Goal: Transaction & Acquisition: Purchase product/service

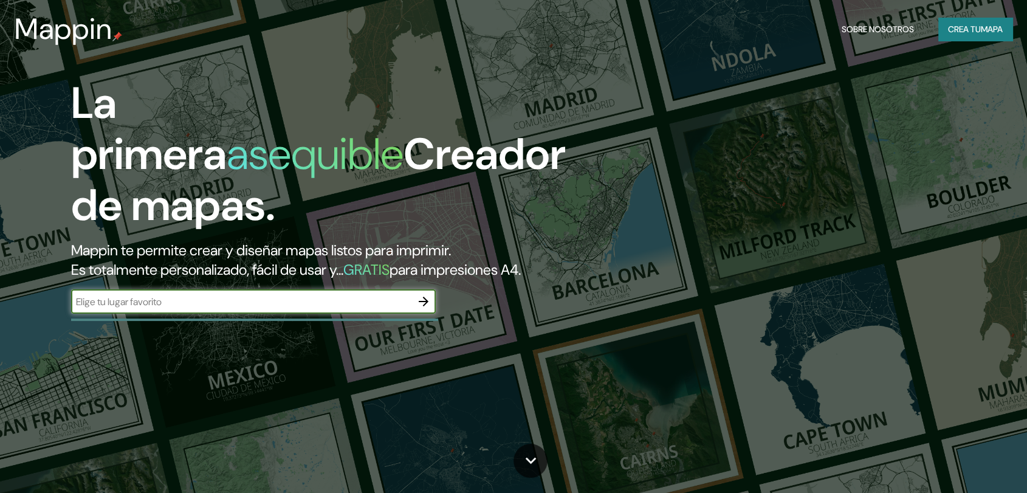
click at [241, 312] on div "​" at bounding box center [253, 301] width 365 height 24
type input "m"
type input "[GEOGRAPHIC_DATA], [GEOGRAPHIC_DATA]"
click at [425, 304] on icon "button" at bounding box center [423, 301] width 15 height 15
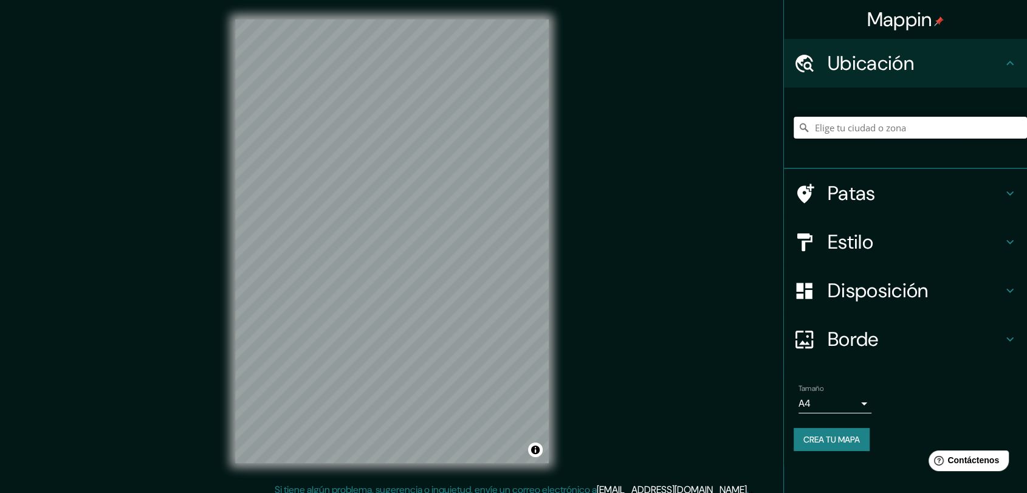
click at [870, 125] on input "Elige tu ciudad o zona" at bounding box center [910, 128] width 233 height 22
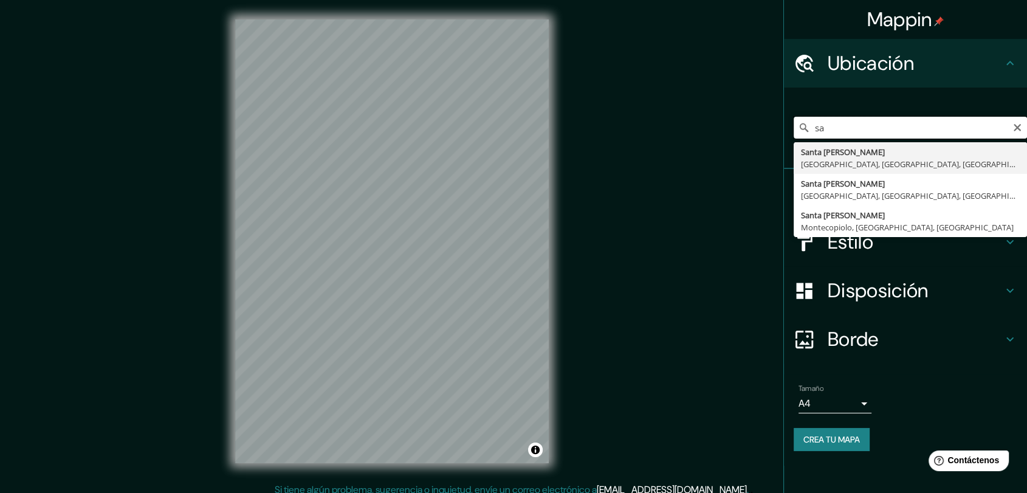
type input "s"
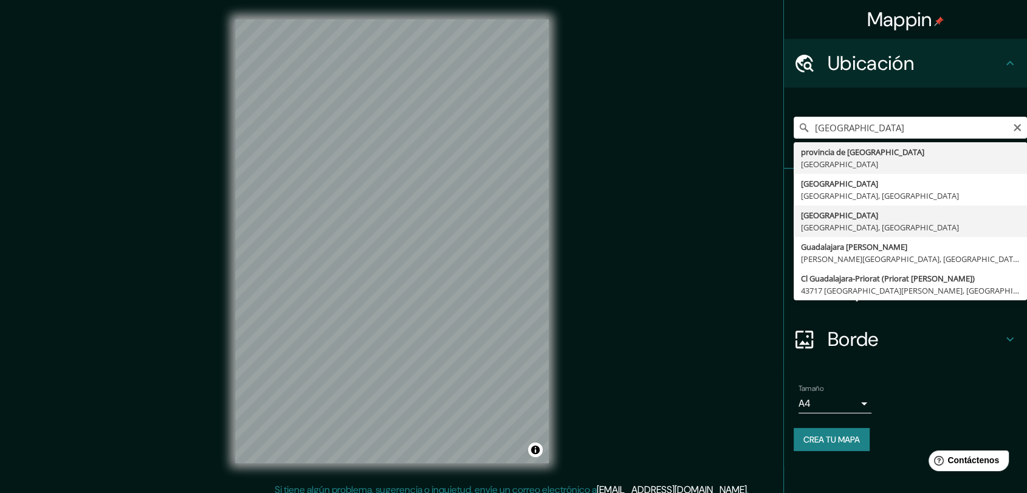
type input "[GEOGRAPHIC_DATA], [GEOGRAPHIC_DATA], [GEOGRAPHIC_DATA]"
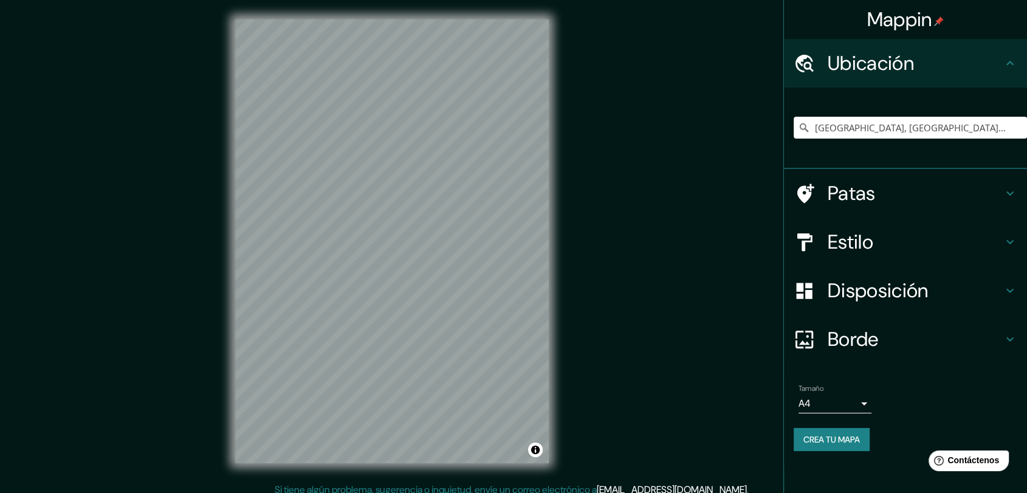
click at [947, 238] on h4 "Estilo" at bounding box center [915, 242] width 175 height 24
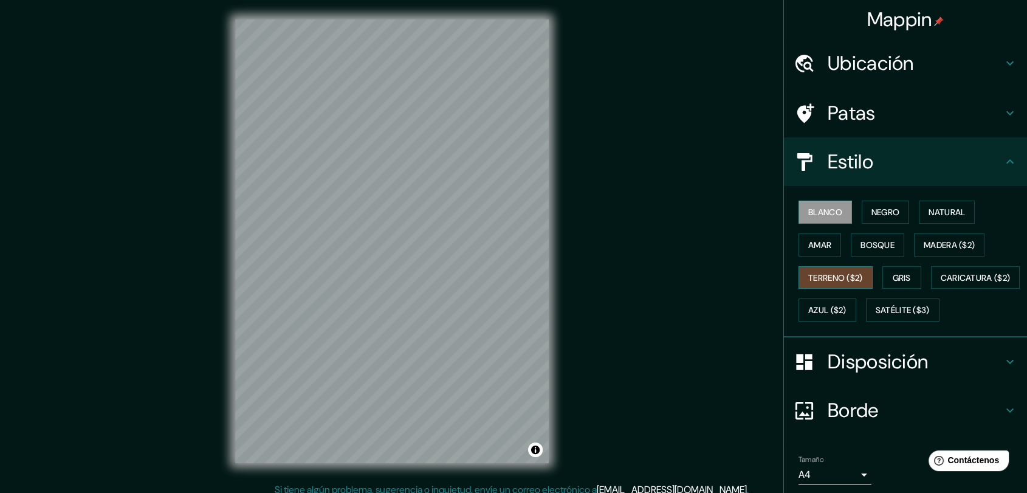
click at [831, 276] on font "Terreno ($2)" at bounding box center [835, 277] width 55 height 11
click at [876, 316] on font "Satélite ($3)" at bounding box center [903, 310] width 54 height 11
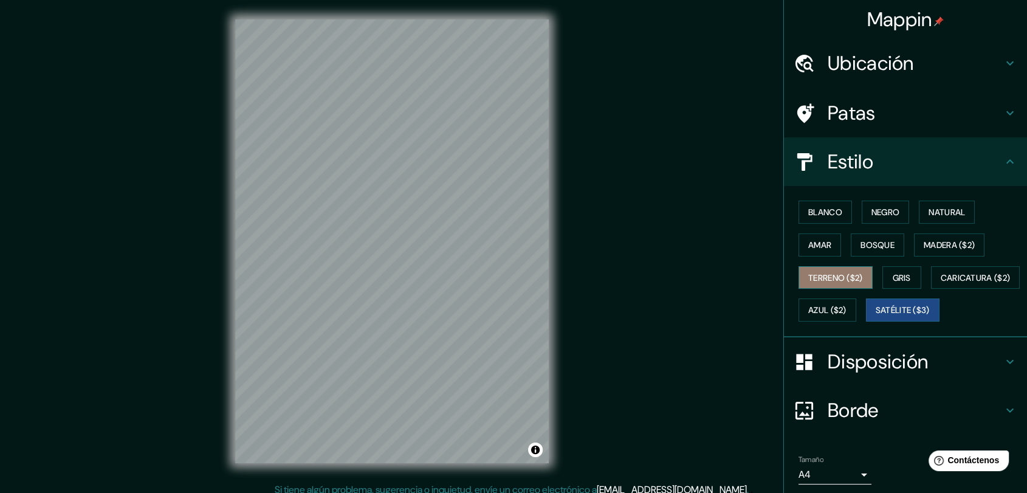
click at [848, 273] on font "Terreno ($2)" at bounding box center [835, 277] width 55 height 11
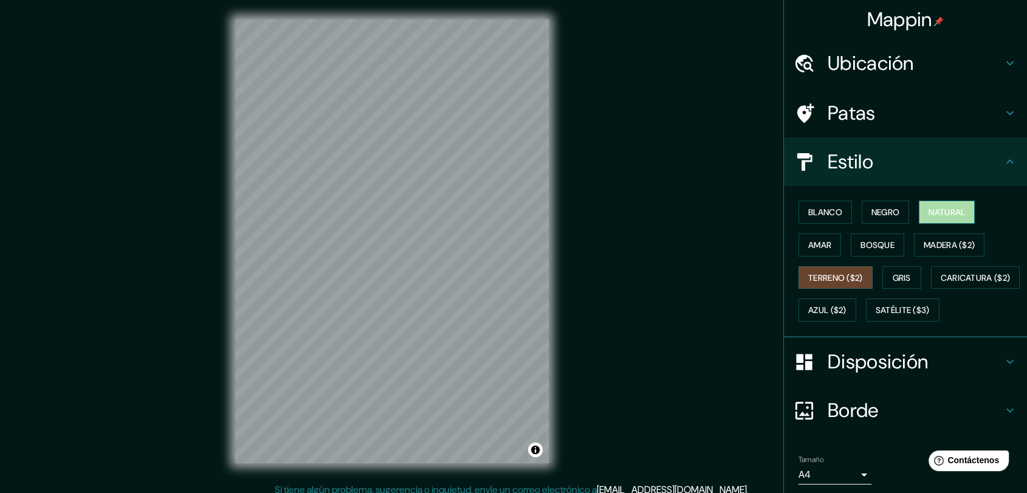
click at [943, 213] on font "Natural" at bounding box center [947, 212] width 36 height 11
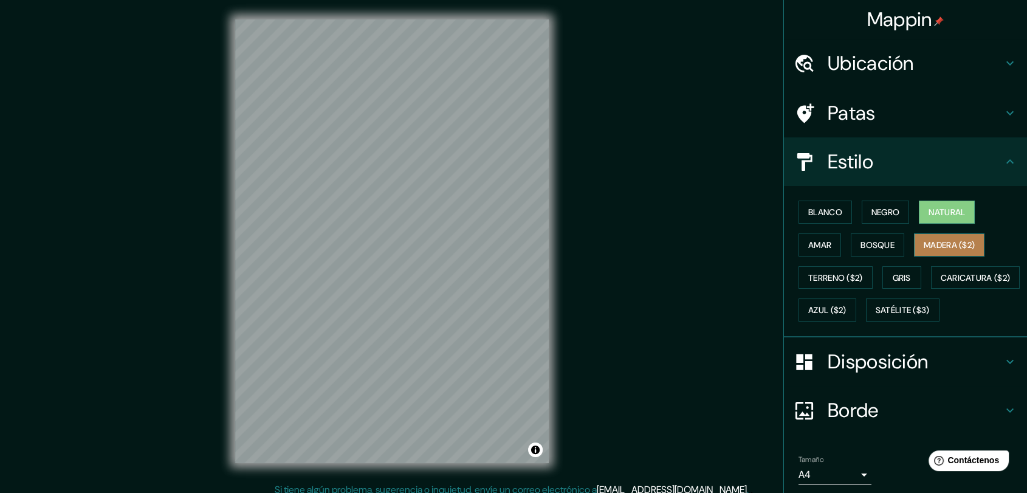
click at [935, 243] on font "Madera ($2)" at bounding box center [949, 244] width 51 height 11
click at [569, 277] on div "Mappin Ubicación [GEOGRAPHIC_DATA], [GEOGRAPHIC_DATA], [GEOGRAPHIC_DATA] Patas …" at bounding box center [513, 251] width 1027 height 502
click at [383, 18] on div "© Mapbox © OpenStreetMap Improve this map" at bounding box center [392, 241] width 352 height 482
click at [469, 492] on html "Mappin Ubicación [GEOGRAPHIC_DATA], [GEOGRAPHIC_DATA], [GEOGRAPHIC_DATA] Patas …" at bounding box center [513, 246] width 1027 height 493
click at [399, 492] on html "Mappin Ubicación [GEOGRAPHIC_DATA], [GEOGRAPHIC_DATA], [GEOGRAPHIC_DATA] Patas …" at bounding box center [513, 246] width 1027 height 493
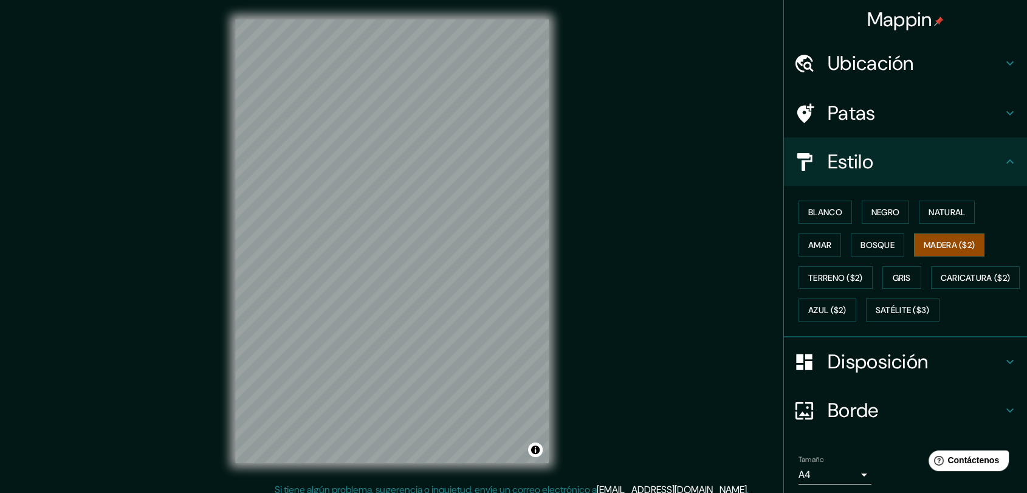
click at [423, 492] on html "Mappin Ubicación [GEOGRAPHIC_DATA], [GEOGRAPHIC_DATA], [GEOGRAPHIC_DATA] Patas …" at bounding box center [513, 246] width 1027 height 493
click at [633, 307] on div "Mappin Ubicación [GEOGRAPHIC_DATA], [GEOGRAPHIC_DATA], [GEOGRAPHIC_DATA] Patas …" at bounding box center [513, 251] width 1027 height 502
click at [233, 337] on div "© Mapbox © OpenStreetMap Improve this map" at bounding box center [392, 241] width 352 height 482
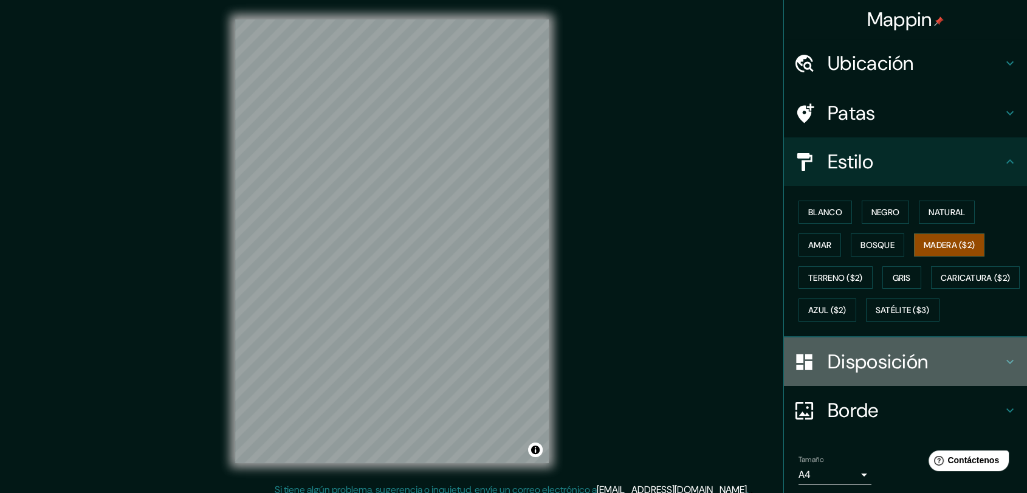
click at [876, 374] on font "Disposición" at bounding box center [878, 362] width 100 height 26
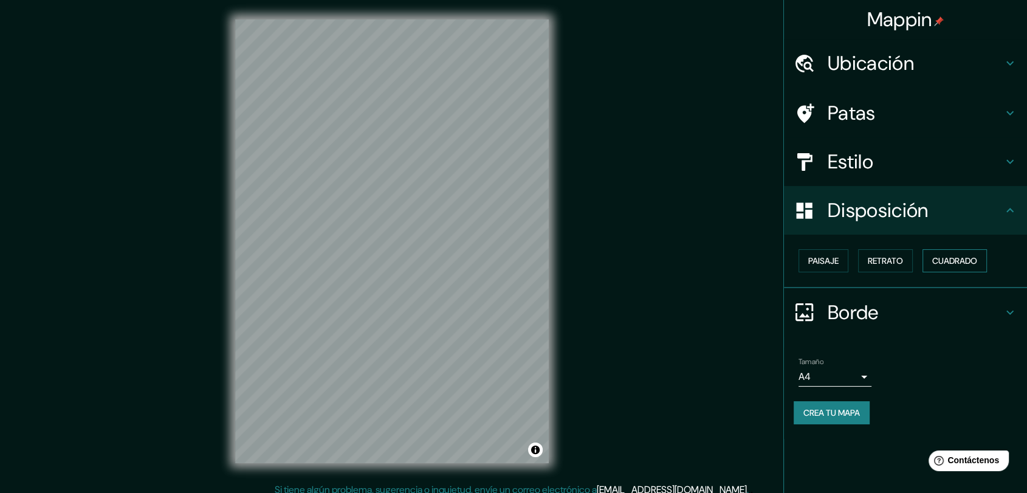
click at [970, 261] on font "Cuadrado" at bounding box center [954, 260] width 45 height 11
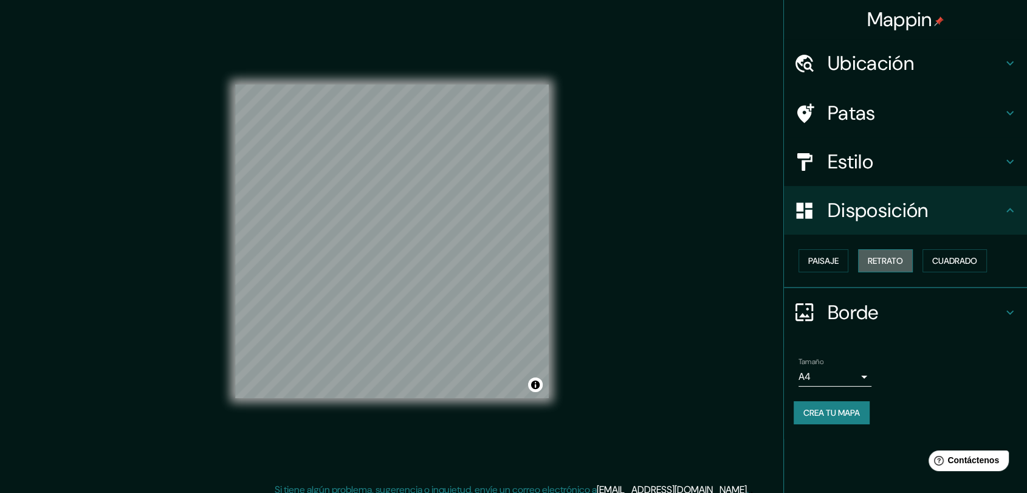
click at [897, 264] on font "Retrato" at bounding box center [885, 260] width 35 height 11
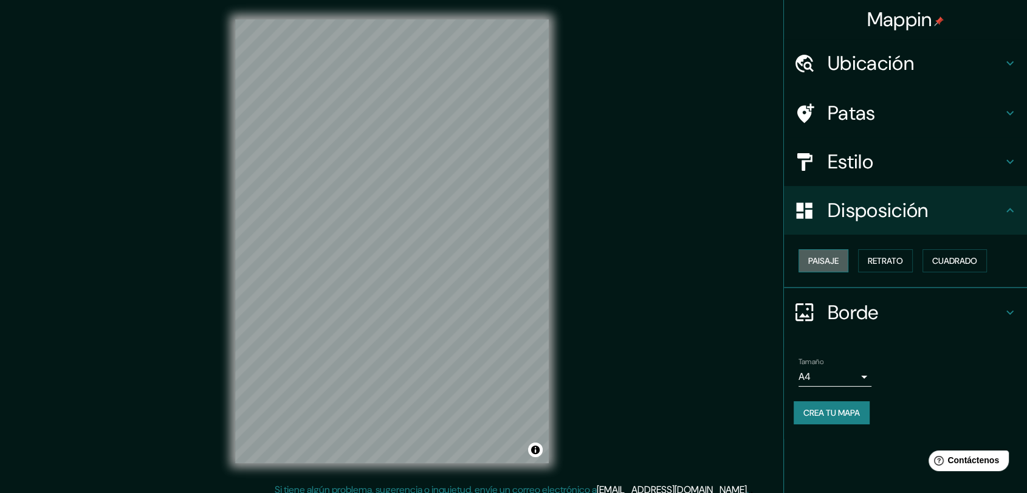
click at [839, 259] on font "Paisaje" at bounding box center [823, 260] width 30 height 11
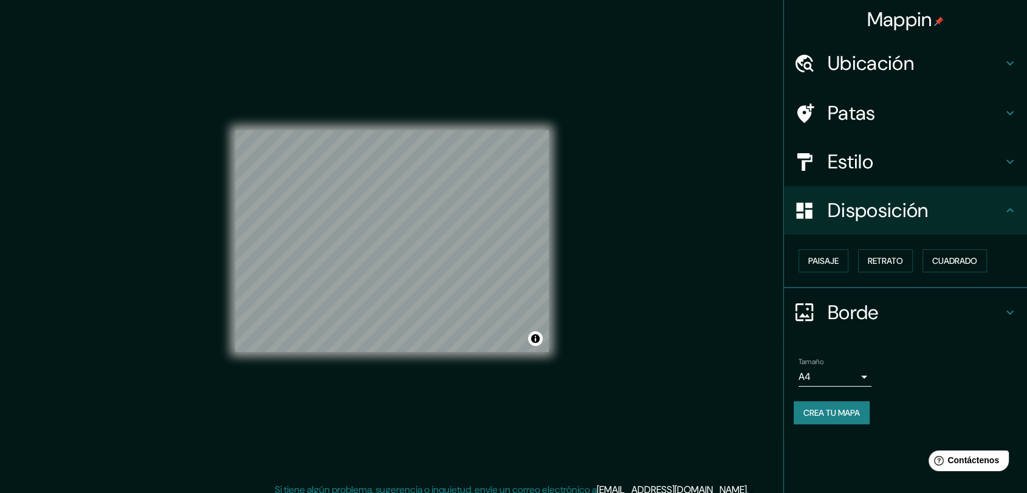
click at [428, 368] on div "© Mapbox © OpenStreetMap Improve this map" at bounding box center [392, 241] width 314 height 444
click at [317, 467] on div "© Mapbox © OpenStreetMap Improve this map" at bounding box center [392, 241] width 352 height 482
click at [470, 123] on div "© Mapbox © OpenStreetMap Improve this map" at bounding box center [392, 241] width 314 height 444
click at [759, 118] on div "Mappin Ubicación [GEOGRAPHIC_DATA], [GEOGRAPHIC_DATA], [GEOGRAPHIC_DATA] Patas …" at bounding box center [513, 251] width 1027 height 502
click at [205, 276] on div "Mappin Ubicación [GEOGRAPHIC_DATA], [GEOGRAPHIC_DATA], [GEOGRAPHIC_DATA] Patas …" at bounding box center [513, 251] width 1027 height 502
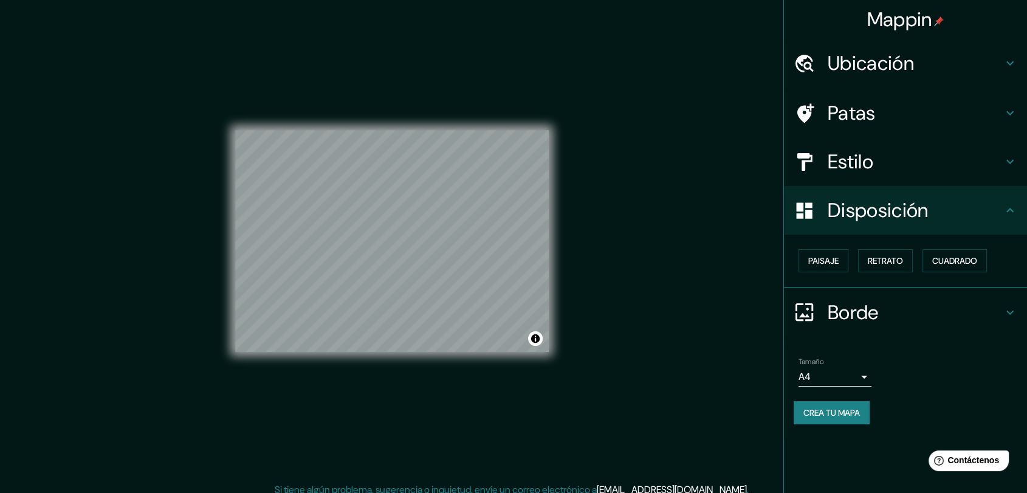
click at [167, 445] on div "Mappin Ubicación [GEOGRAPHIC_DATA], [GEOGRAPHIC_DATA], [GEOGRAPHIC_DATA] Patas …" at bounding box center [513, 251] width 1027 height 502
click at [766, 257] on div "Mappin Ubicación [GEOGRAPHIC_DATA], [GEOGRAPHIC_DATA], [GEOGRAPHIC_DATA] Patas …" at bounding box center [513, 251] width 1027 height 502
click at [576, 232] on div "Mappin Ubicación [GEOGRAPHIC_DATA], [GEOGRAPHIC_DATA], [GEOGRAPHIC_DATA] Patas …" at bounding box center [513, 251] width 1027 height 502
click at [345, 78] on div "© Mapbox © OpenStreetMap Improve this map" at bounding box center [392, 241] width 314 height 444
click at [109, 492] on html "Mappin Ubicación [GEOGRAPHIC_DATA], [GEOGRAPHIC_DATA], [GEOGRAPHIC_DATA] Patas …" at bounding box center [513, 246] width 1027 height 493
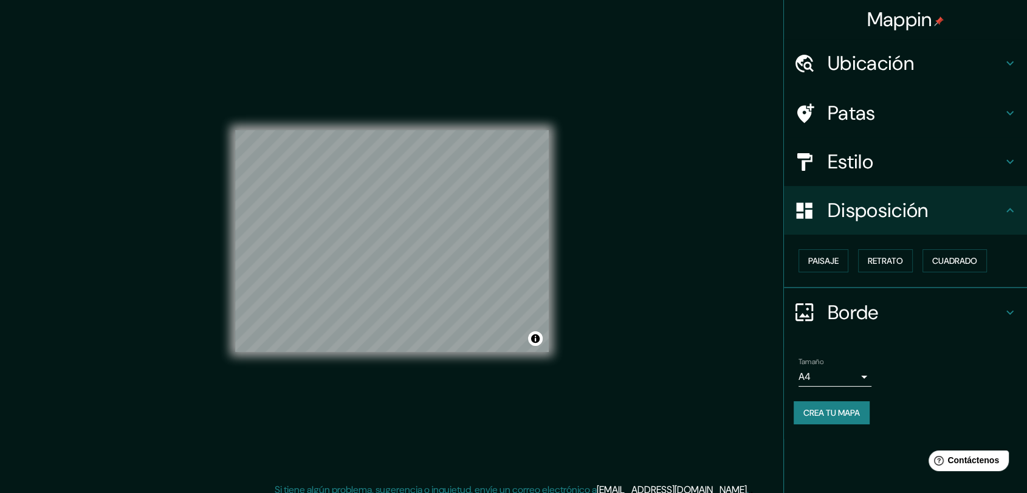
click at [433, 418] on div "© Mapbox © OpenStreetMap Improve this map" at bounding box center [392, 241] width 314 height 444
click at [328, 360] on div "© Mapbox © OpenStreetMap Improve this map" at bounding box center [392, 241] width 314 height 444
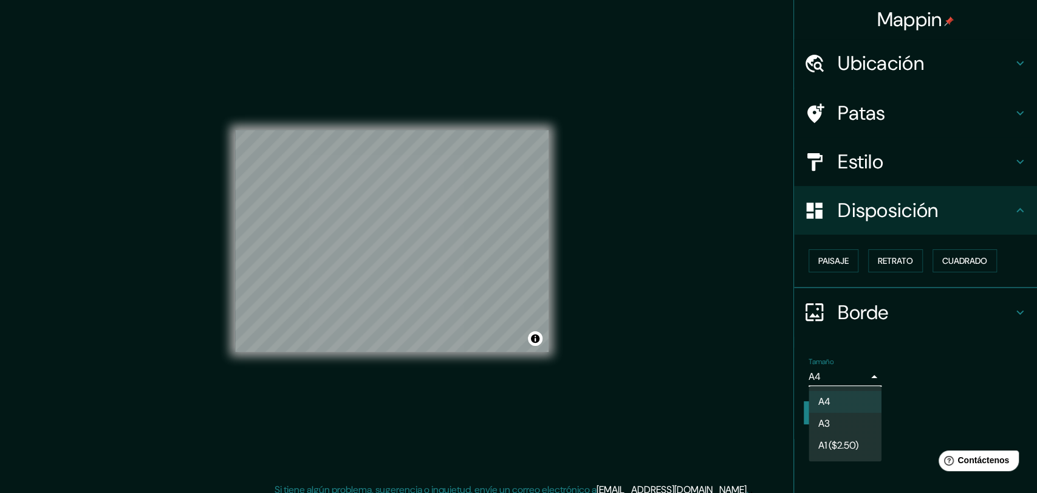
click at [842, 380] on body "Mappin Ubicación [GEOGRAPHIC_DATA], [GEOGRAPHIC_DATA], [GEOGRAPHIC_DATA] Patas …" at bounding box center [518, 246] width 1037 height 493
click at [828, 424] on font "A3" at bounding box center [825, 424] width 12 height 13
type input "a4"
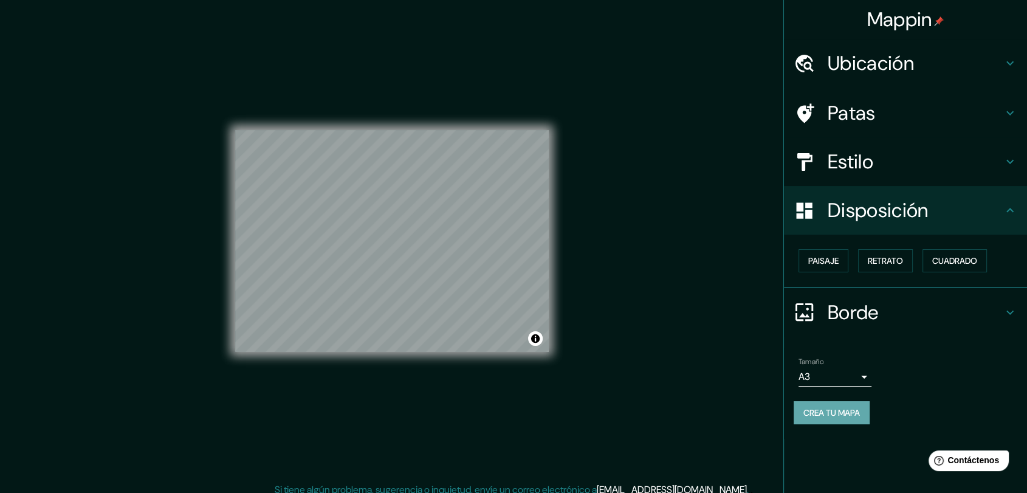
click at [829, 419] on font "Crea tu mapa" at bounding box center [831, 413] width 57 height 16
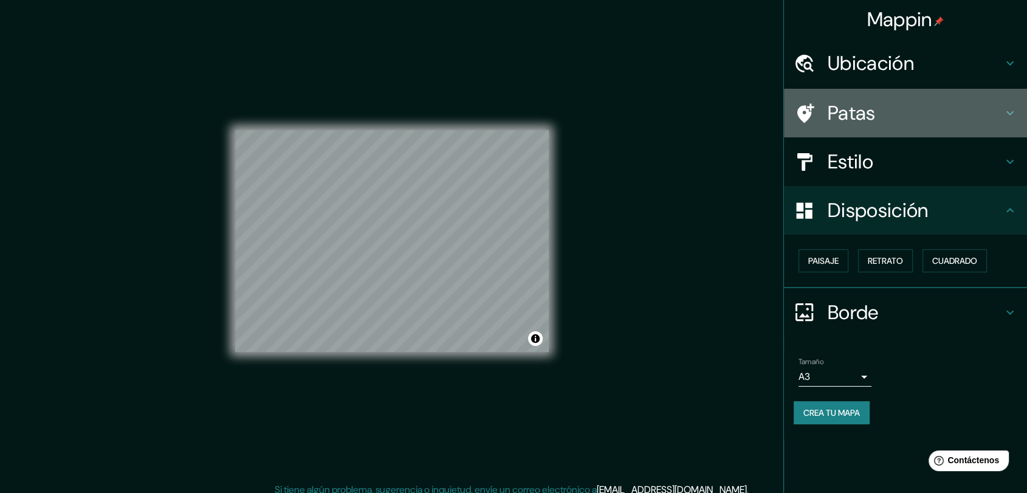
click at [919, 108] on h4 "Patas" at bounding box center [915, 113] width 175 height 24
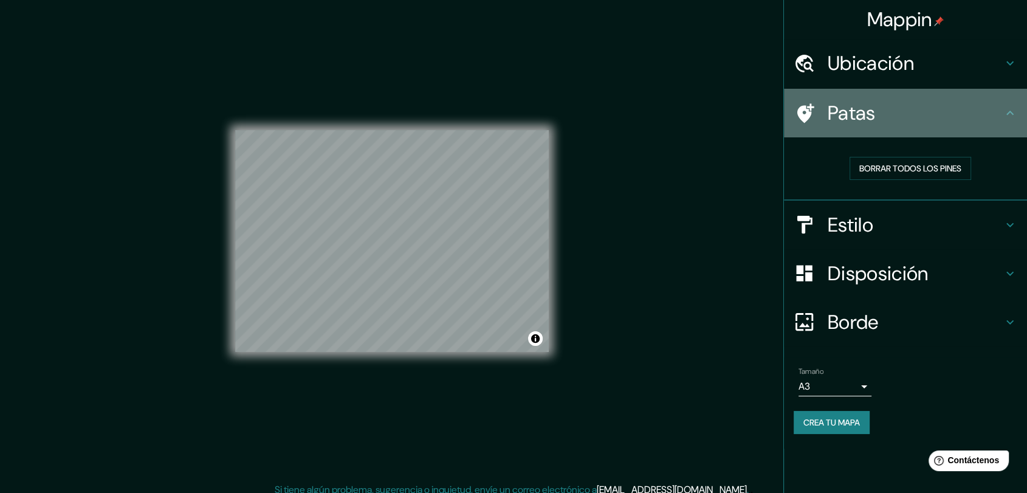
click at [896, 129] on div "Patas" at bounding box center [905, 113] width 243 height 49
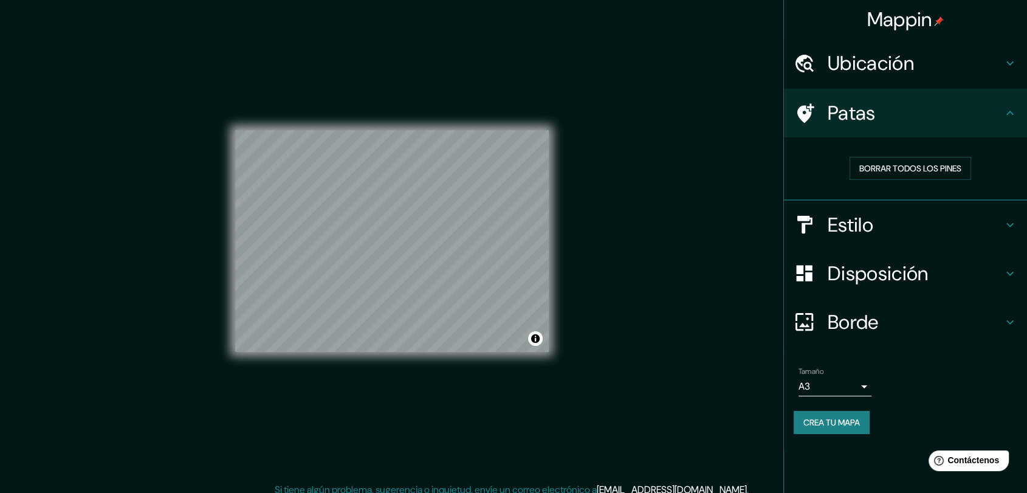
click at [972, 230] on h4 "Estilo" at bounding box center [915, 225] width 175 height 24
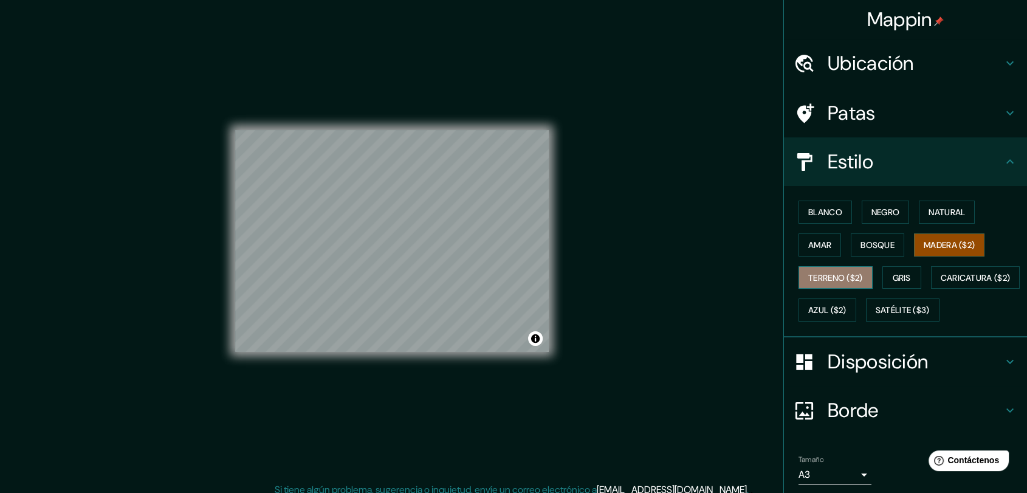
click at [856, 275] on button "Terreno ($2)" at bounding box center [835, 277] width 74 height 23
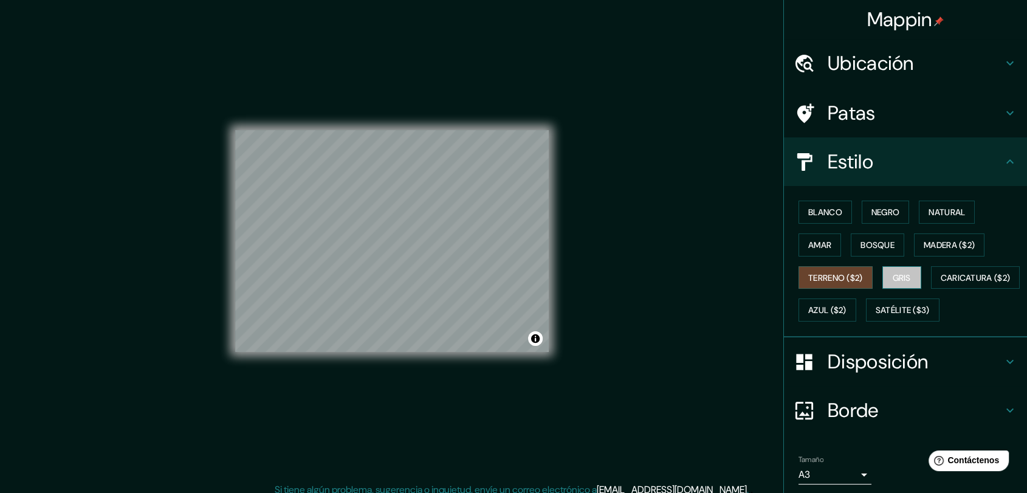
click at [893, 275] on font "Gris" at bounding box center [902, 277] width 18 height 11
click at [846, 307] on font "Azul ($2)" at bounding box center [827, 310] width 38 height 11
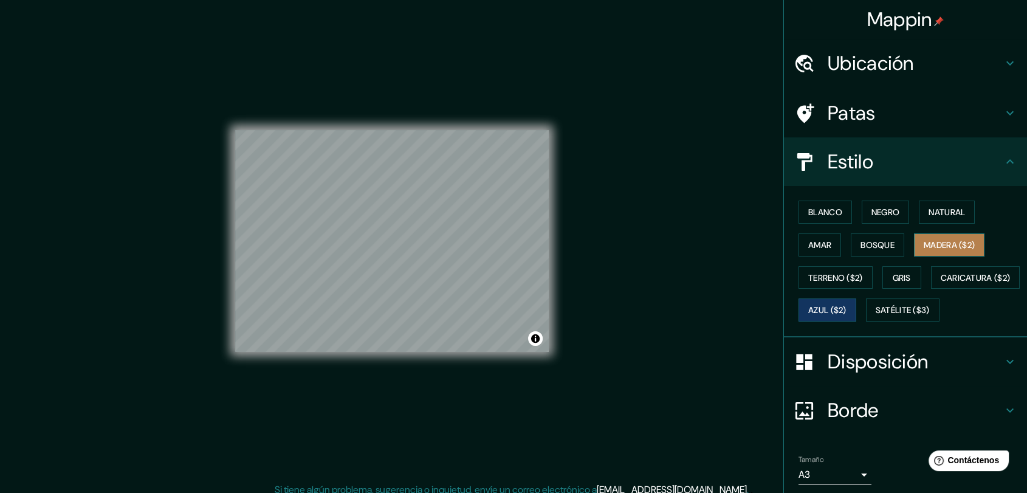
click at [933, 245] on font "Madera ($2)" at bounding box center [949, 244] width 51 height 11
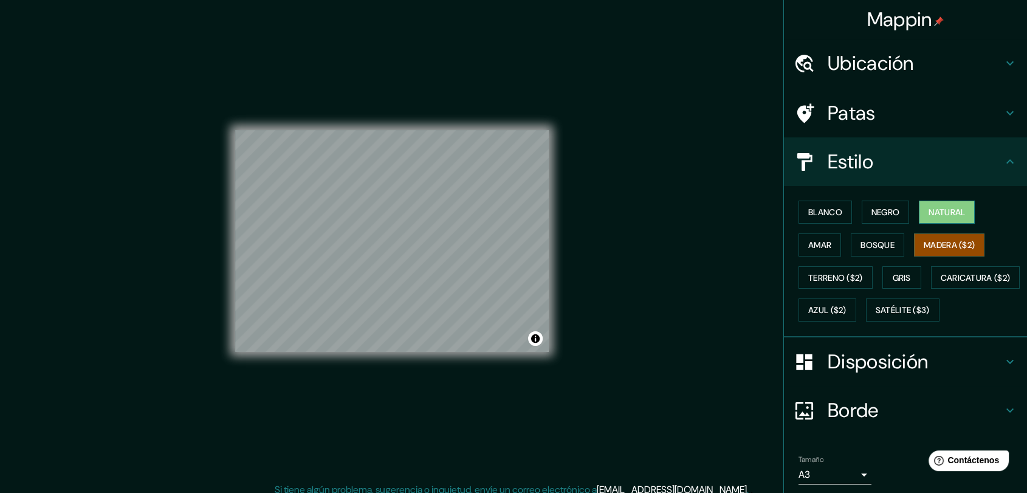
click at [942, 219] on font "Natural" at bounding box center [947, 212] width 36 height 16
click at [880, 207] on font "Negro" at bounding box center [885, 212] width 29 height 11
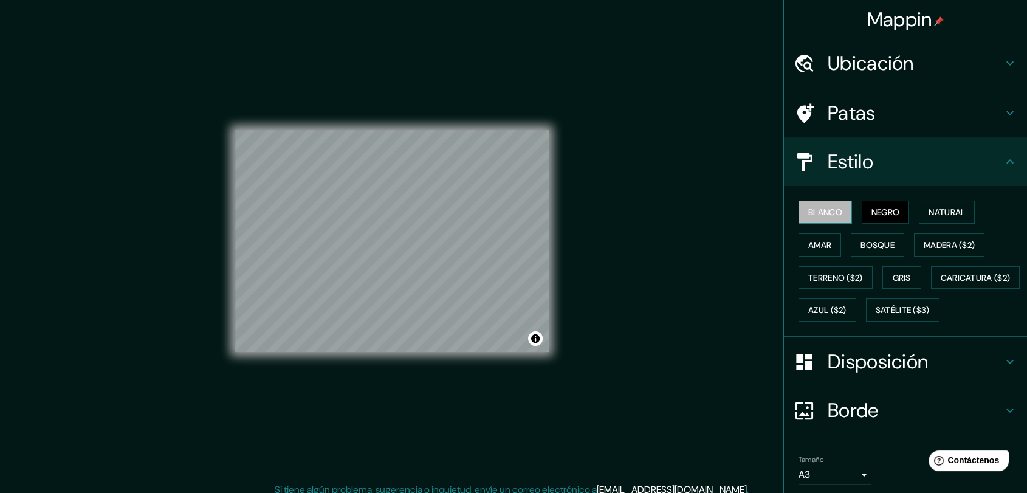
click at [814, 210] on font "Blanco" at bounding box center [825, 212] width 34 height 11
click at [812, 247] on font "Amar" at bounding box center [819, 244] width 23 height 11
click at [815, 264] on div "Blanco Negro Natural [PERSON_NAME] ($2) Terreno ($2) Gris Caricatura ($2) Azul …" at bounding box center [910, 261] width 233 height 131
click at [826, 281] on font "Terreno ($2)" at bounding box center [835, 277] width 55 height 11
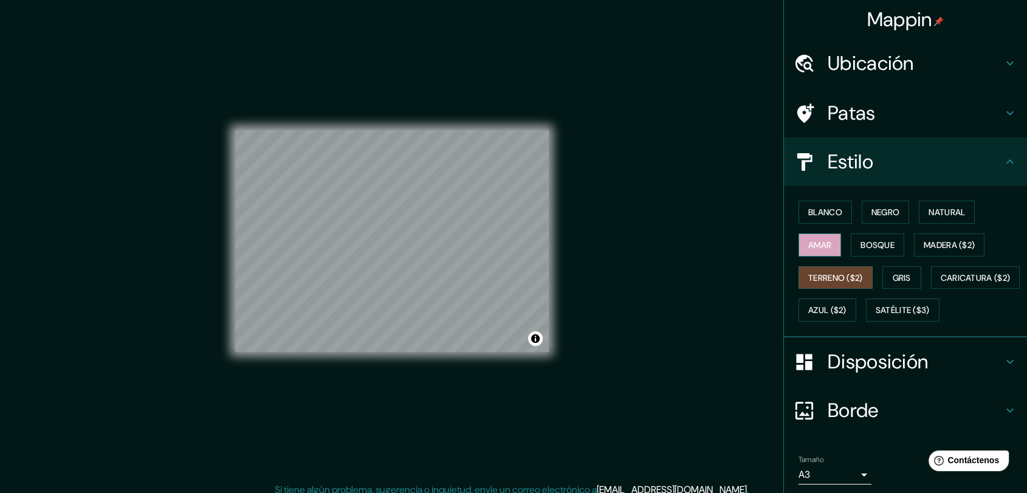
click at [822, 247] on font "Amar" at bounding box center [819, 244] width 23 height 11
click at [941, 286] on font "Caricatura ($2)" at bounding box center [976, 278] width 70 height 16
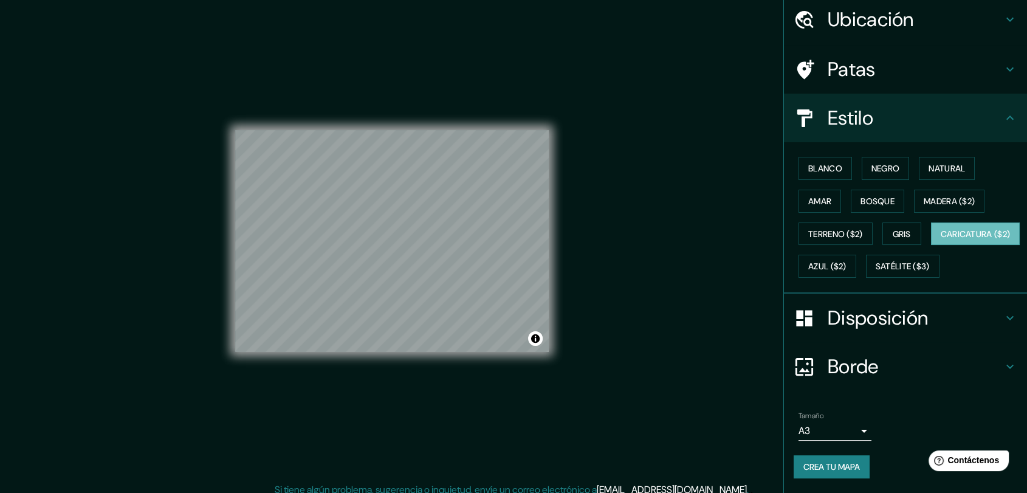
scroll to position [75, 0]
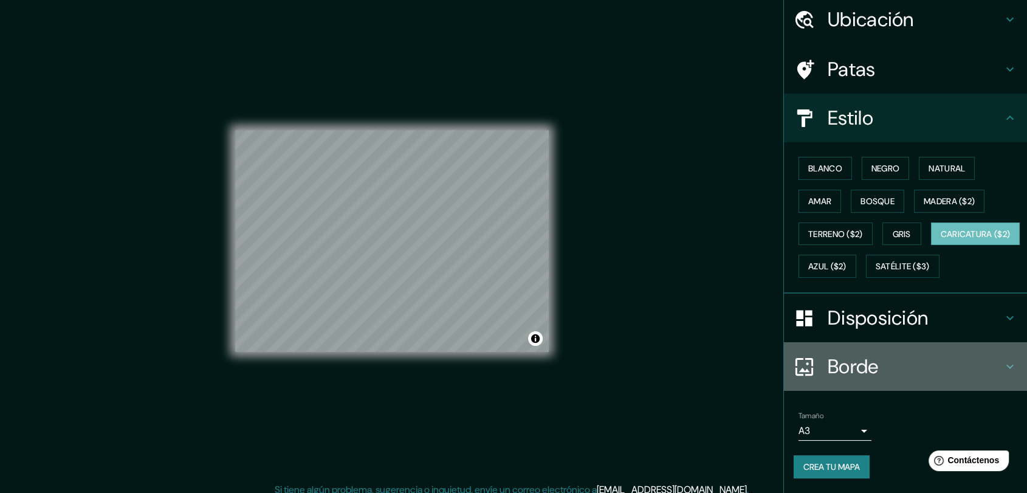
click at [870, 364] on h4 "Borde" at bounding box center [915, 366] width 175 height 24
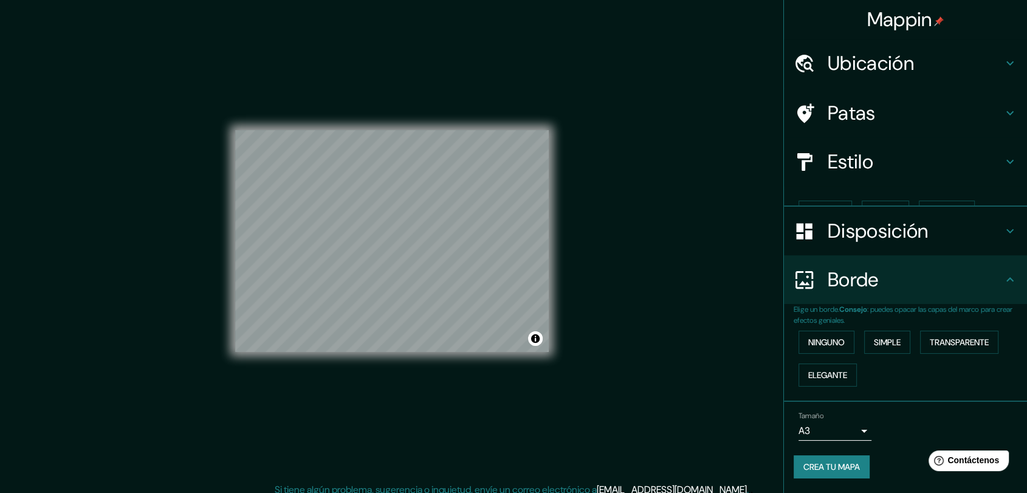
scroll to position [0, 0]
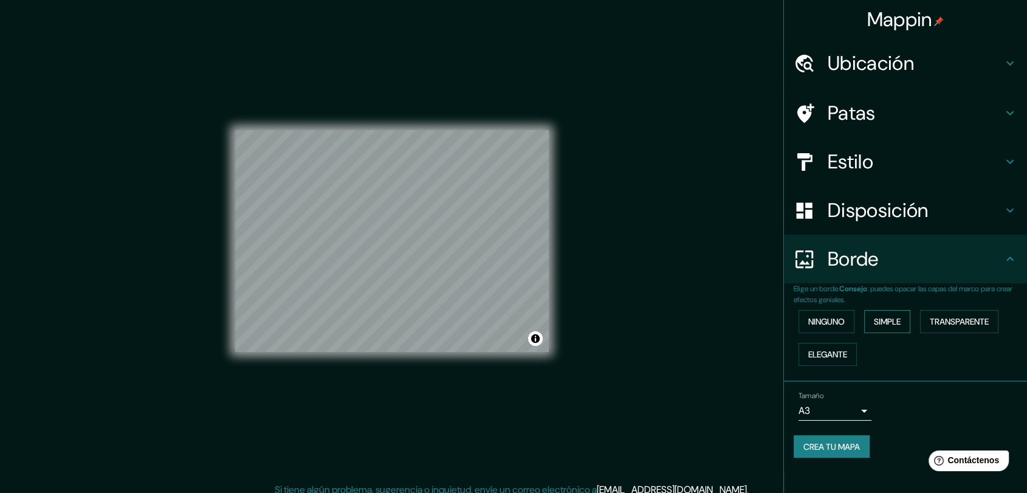
click at [907, 325] on button "Simple" at bounding box center [887, 321] width 46 height 23
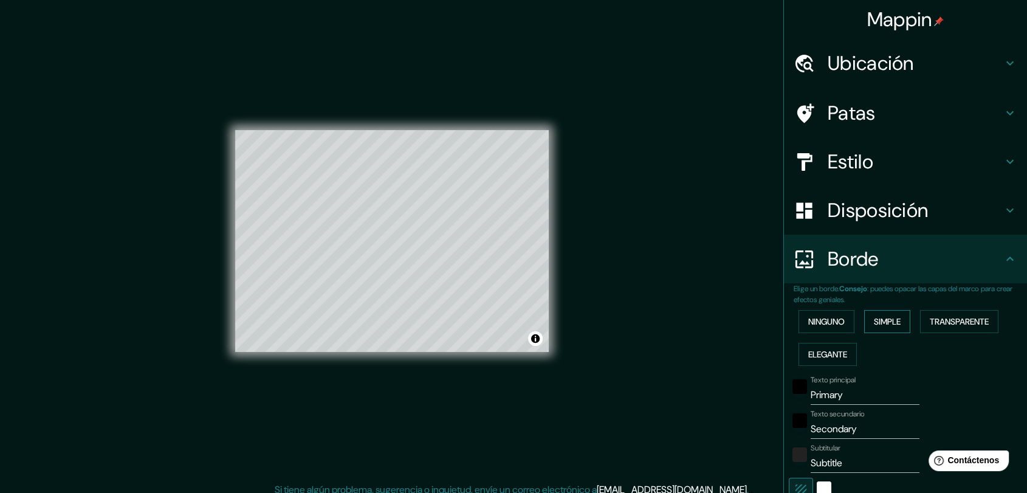
click at [896, 325] on button "Simple" at bounding box center [887, 321] width 46 height 23
type input "206"
type input "41"
click at [825, 322] on font "Ninguno" at bounding box center [826, 321] width 36 height 11
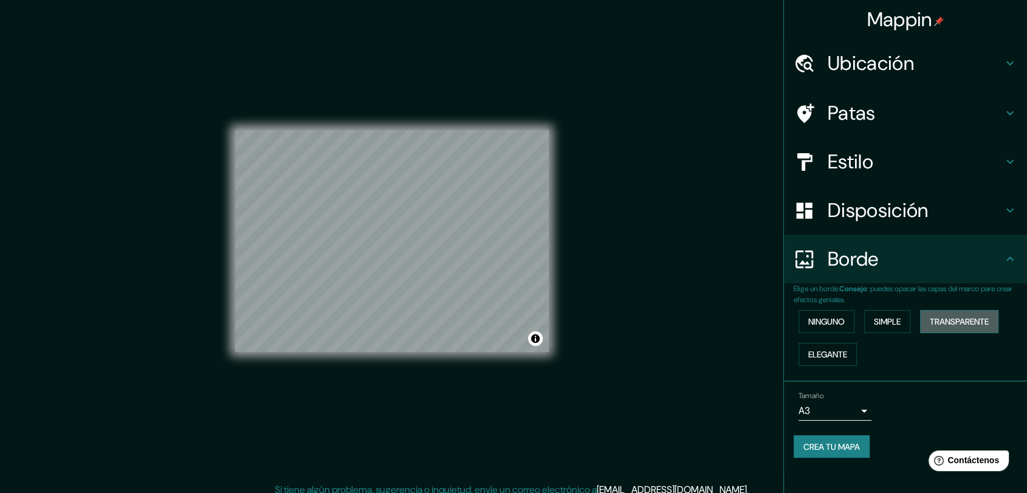
click at [967, 324] on font "Transparente" at bounding box center [959, 321] width 59 height 11
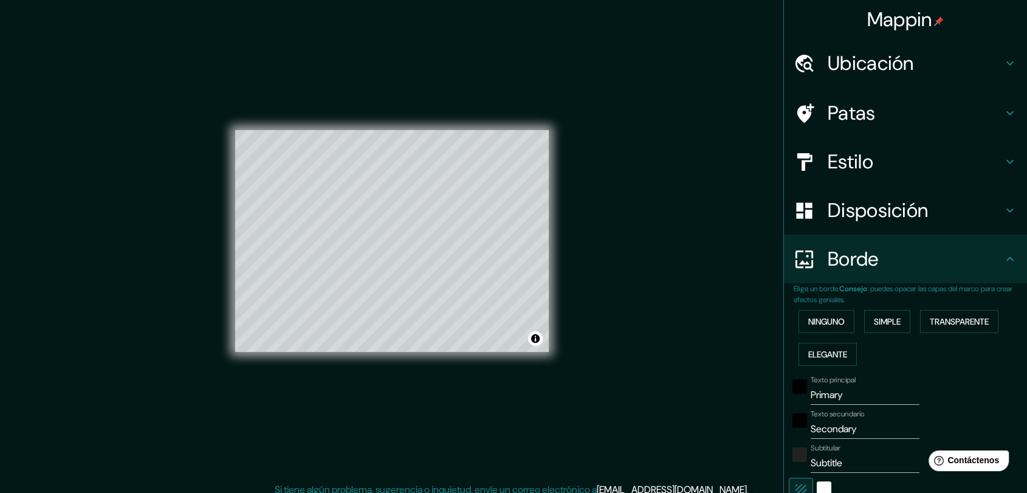
click at [822, 340] on div "Ninguno Simple Transparente Elegante" at bounding box center [910, 338] width 233 height 66
click at [820, 357] on font "Elegante" at bounding box center [827, 354] width 39 height 11
click at [822, 332] on div "Ninguno Simple Transparente Elegante" at bounding box center [910, 338] width 233 height 66
click at [824, 317] on font "Ninguno" at bounding box center [826, 321] width 36 height 11
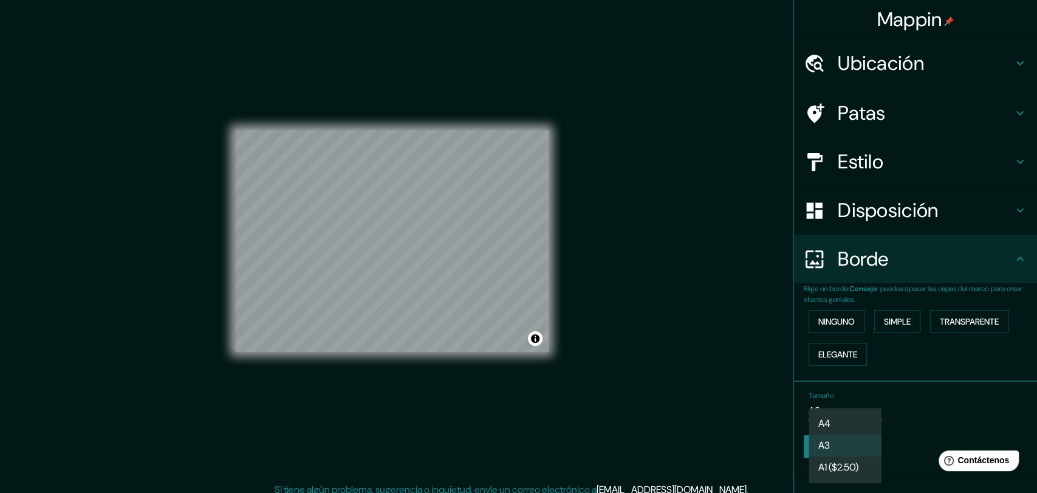
click at [848, 414] on body "Mappin Ubicación [GEOGRAPHIC_DATA], [GEOGRAPHIC_DATA], [GEOGRAPHIC_DATA] Patas …" at bounding box center [518, 246] width 1037 height 493
click at [846, 419] on li "A4" at bounding box center [845, 424] width 73 height 22
type input "single"
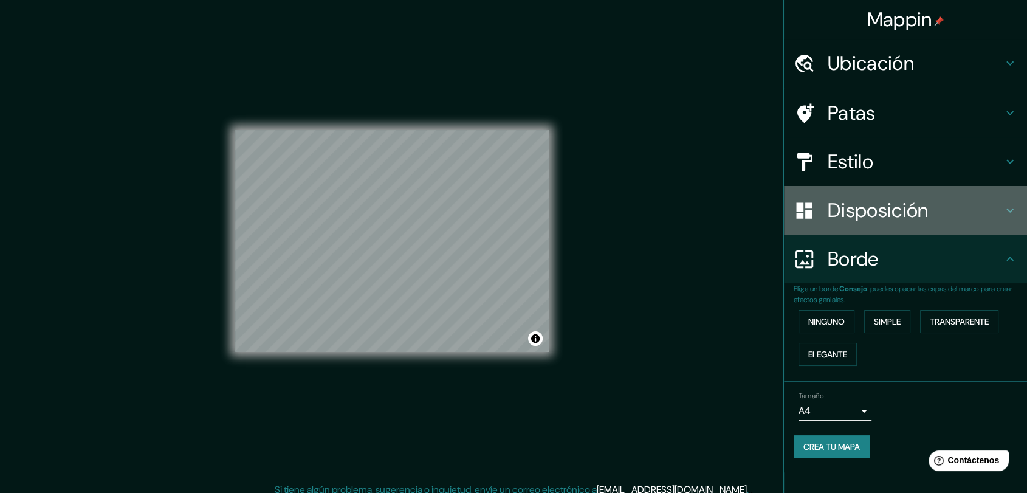
click at [950, 212] on h4 "Disposición" at bounding box center [915, 210] width 175 height 24
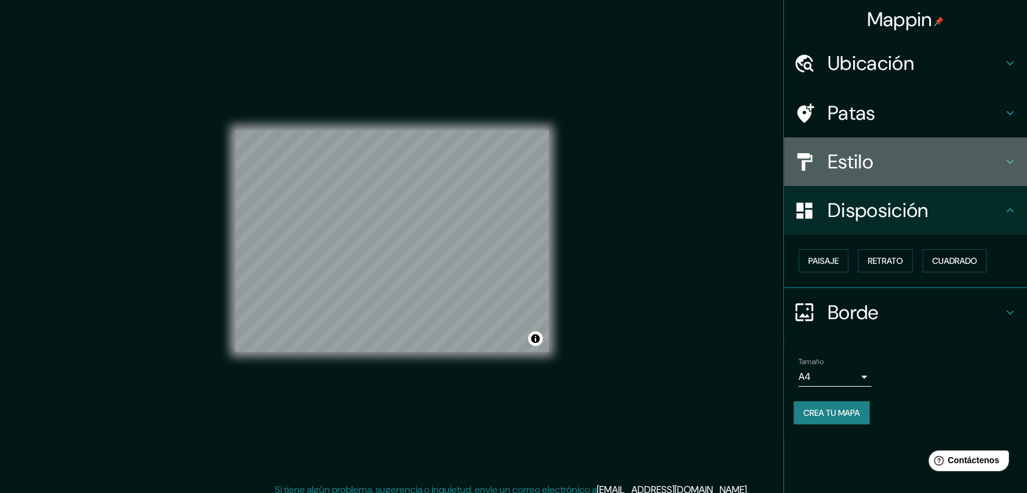
click at [943, 154] on h4 "Estilo" at bounding box center [915, 161] width 175 height 24
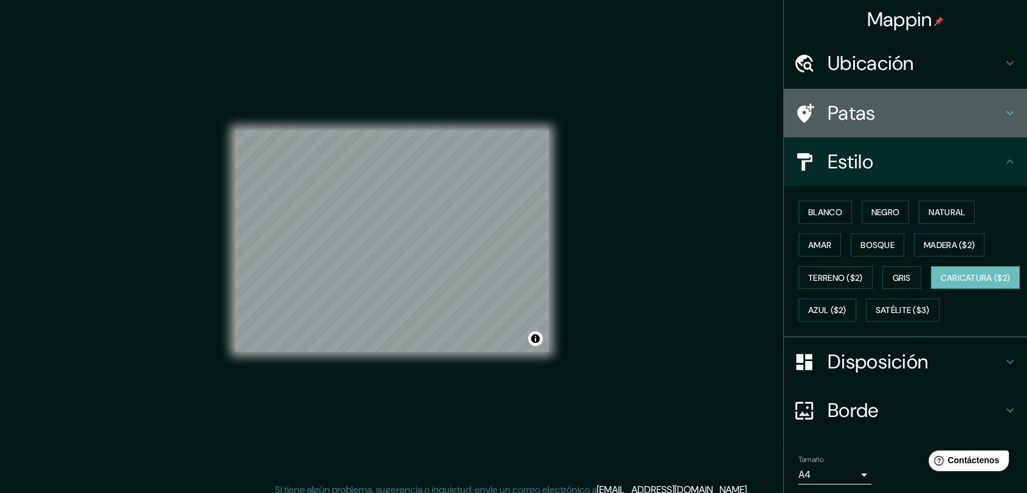
click at [921, 126] on div "Patas" at bounding box center [905, 113] width 243 height 49
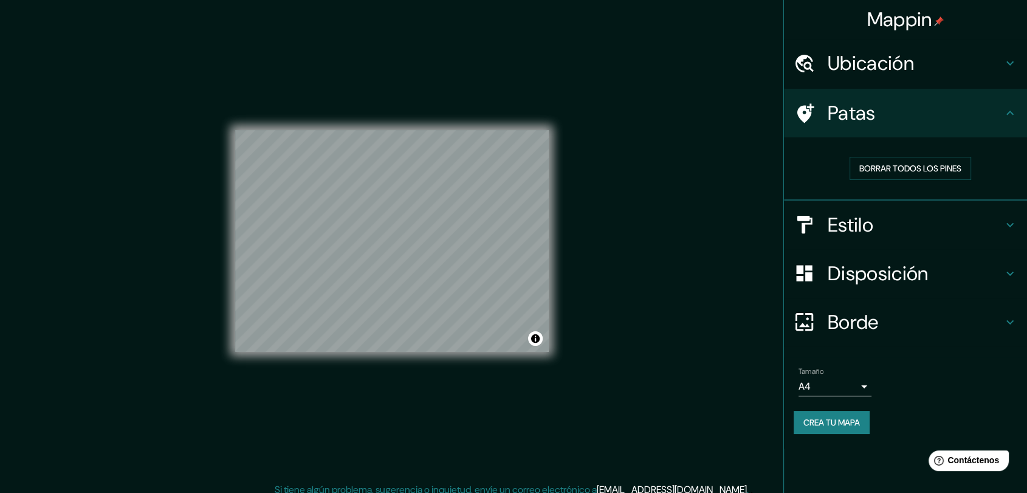
click at [879, 316] on font "Borde" at bounding box center [853, 322] width 51 height 26
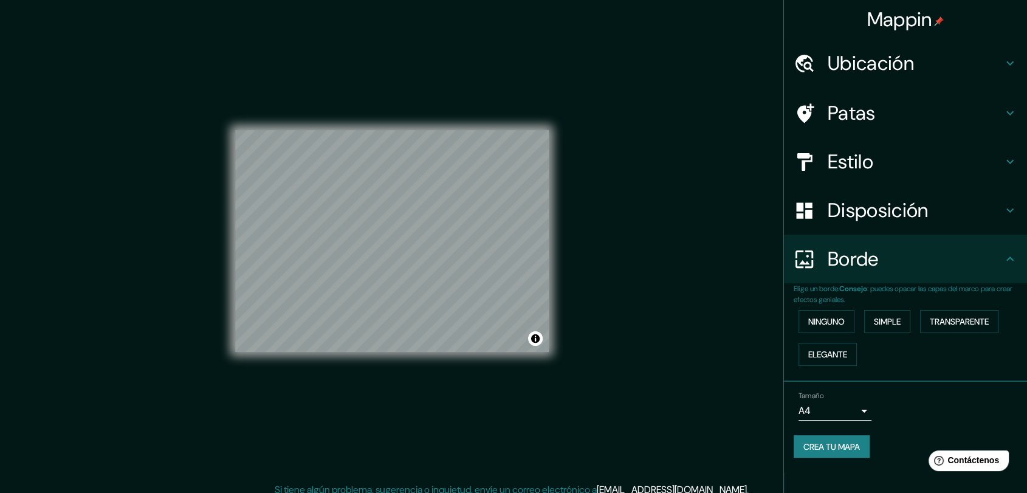
click at [452, 475] on div "© Mapbox © OpenStreetMap Improve this map" at bounding box center [392, 241] width 352 height 482
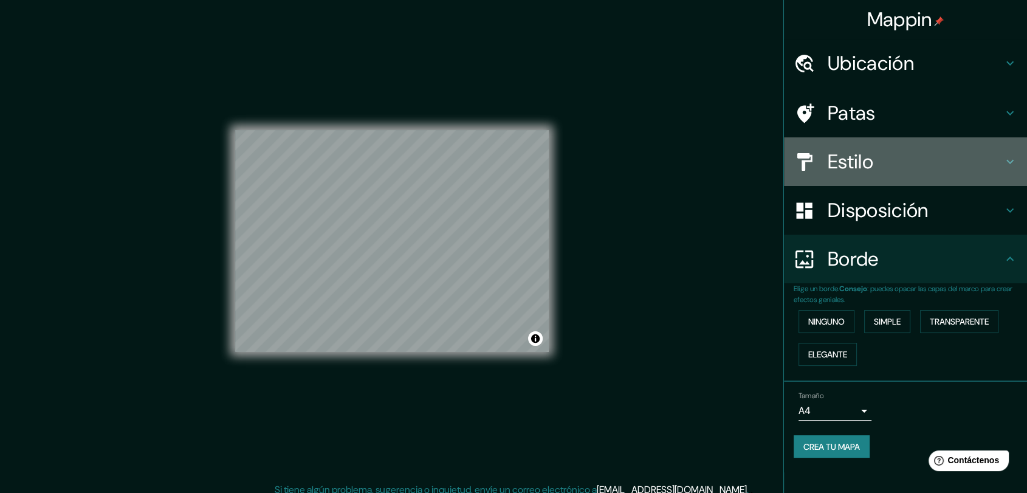
click at [904, 153] on h4 "Estilo" at bounding box center [915, 161] width 175 height 24
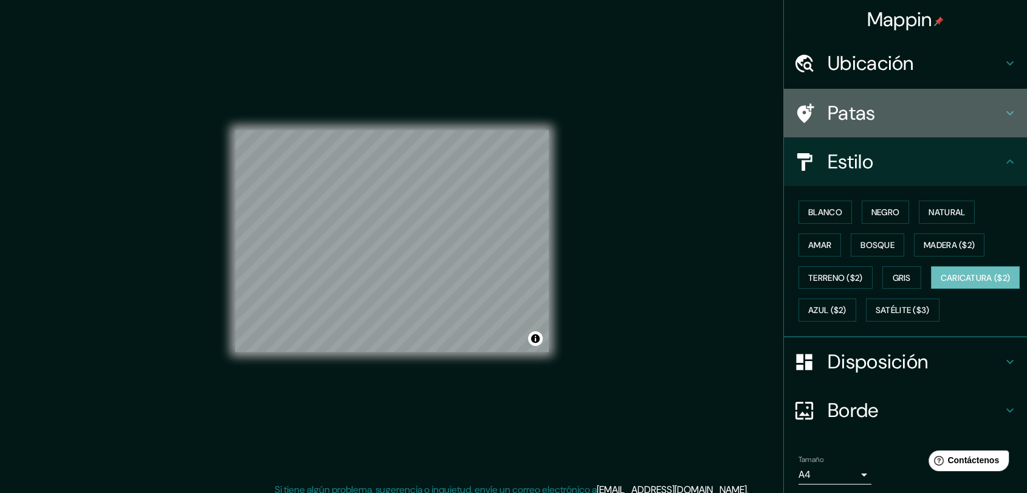
click at [904, 109] on h4 "Patas" at bounding box center [915, 113] width 175 height 24
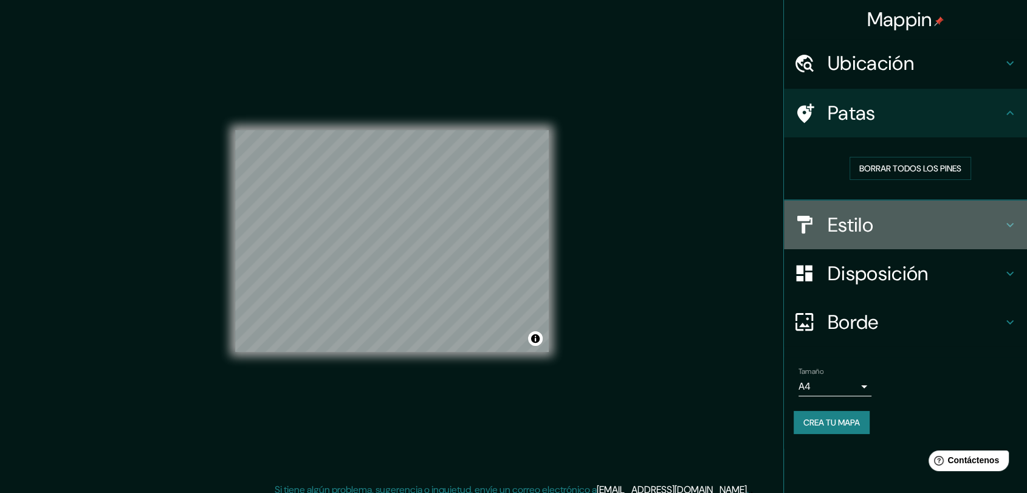
click at [892, 215] on h4 "Estilo" at bounding box center [915, 225] width 175 height 24
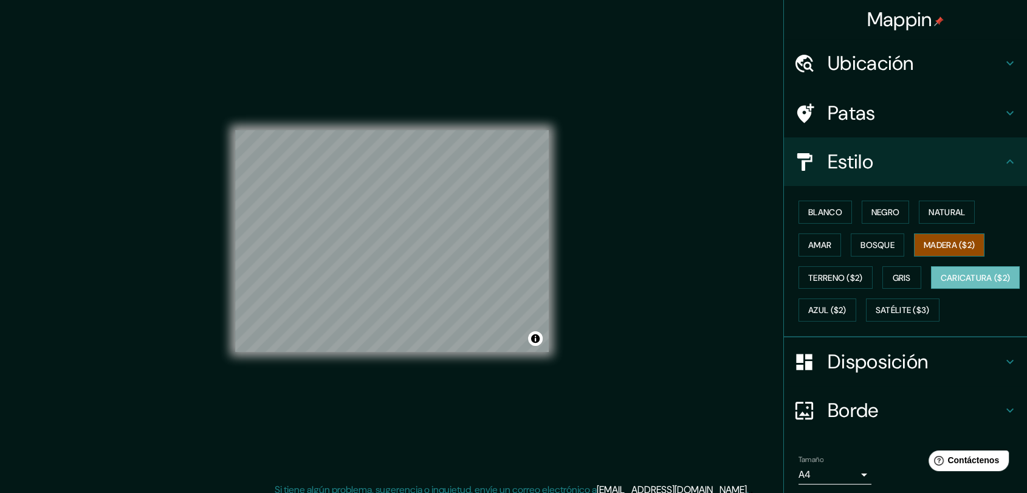
click at [946, 239] on font "Madera ($2)" at bounding box center [949, 244] width 51 height 11
click at [575, 266] on div "Mappin Ubicación [GEOGRAPHIC_DATA], [GEOGRAPHIC_DATA], [GEOGRAPHIC_DATA] Patas …" at bounding box center [513, 251] width 1027 height 502
click at [939, 215] on font "Natural" at bounding box center [947, 212] width 36 height 11
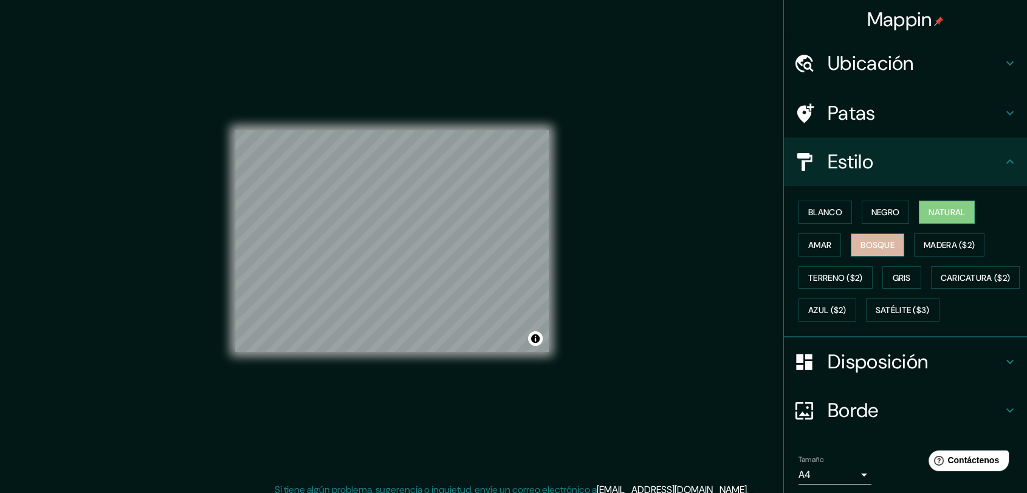
click at [873, 241] on font "Bosque" at bounding box center [877, 244] width 34 height 11
click at [811, 247] on font "Amar" at bounding box center [819, 244] width 23 height 11
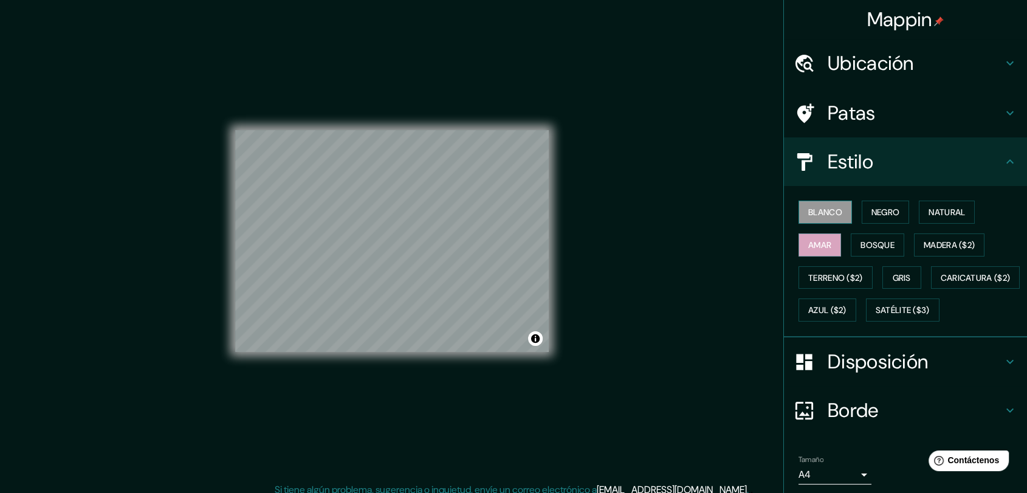
click at [816, 215] on font "Blanco" at bounding box center [825, 212] width 34 height 11
click at [823, 278] on font "Terreno ($2)" at bounding box center [835, 277] width 55 height 11
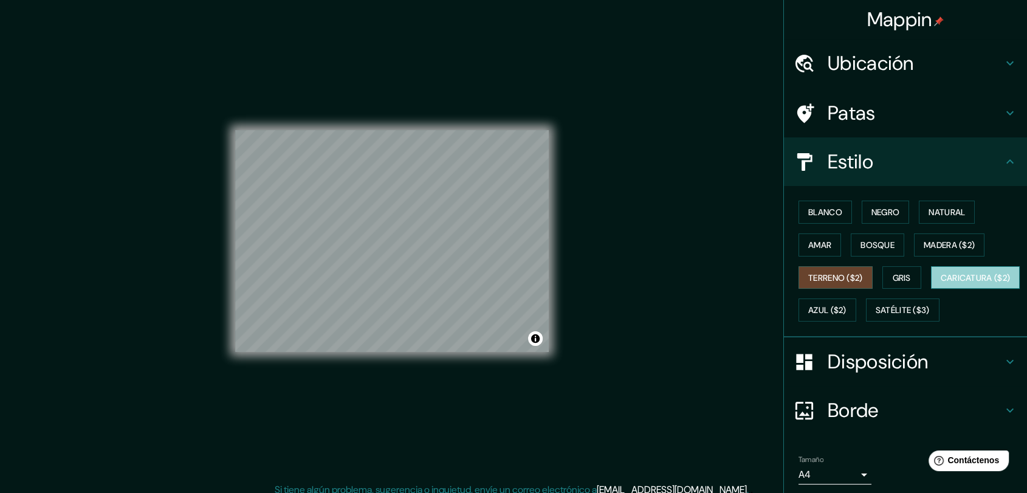
click at [931, 289] on button "Caricatura ($2)" at bounding box center [975, 277] width 89 height 23
